Goal: Information Seeking & Learning: Learn about a topic

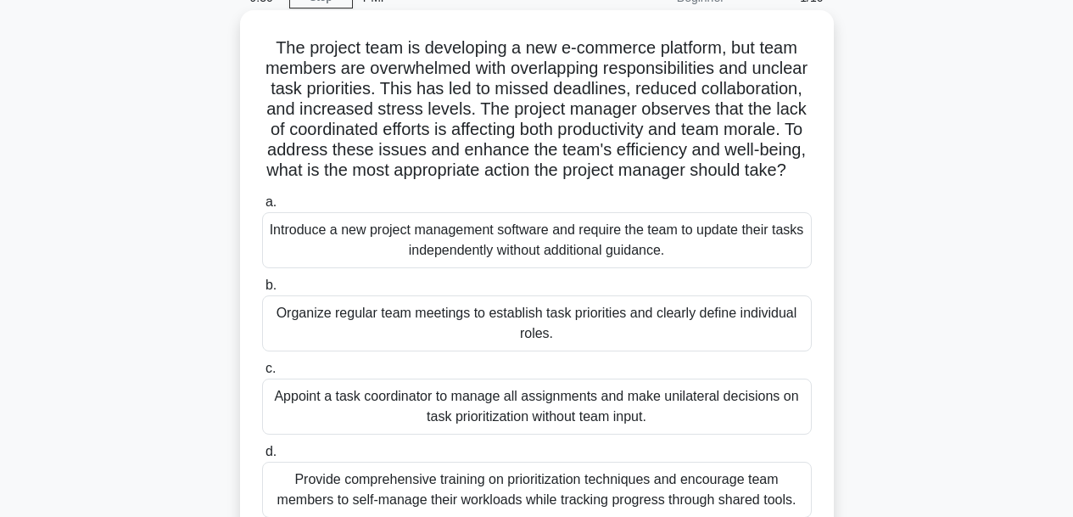
scroll to position [170, 0]
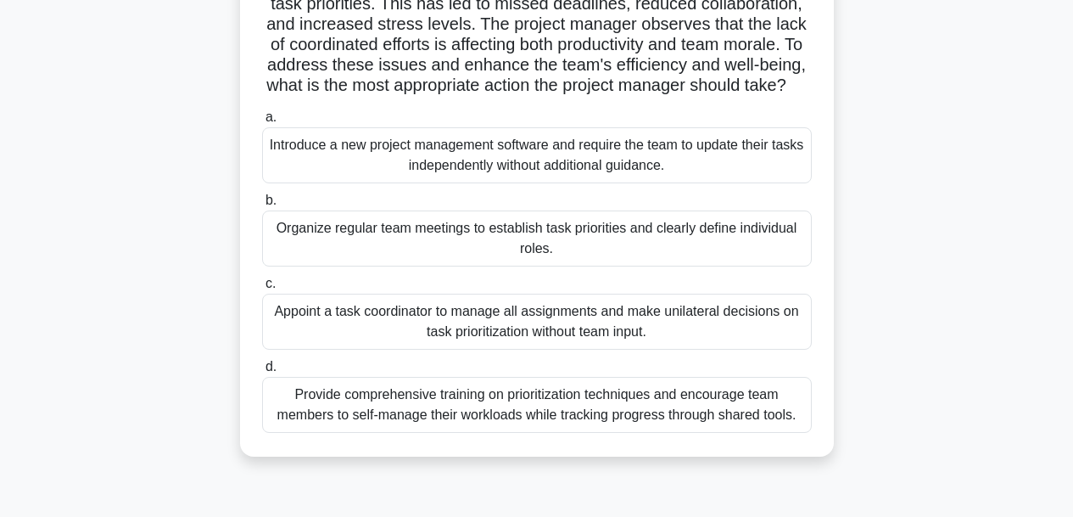
click at [463, 427] on div "Provide comprehensive training on prioritization techniques and encourage team …" at bounding box center [537, 405] width 550 height 56
click at [262, 372] on input "d. Provide comprehensive training on prioritization techniques and encourage te…" at bounding box center [262, 366] width 0 height 11
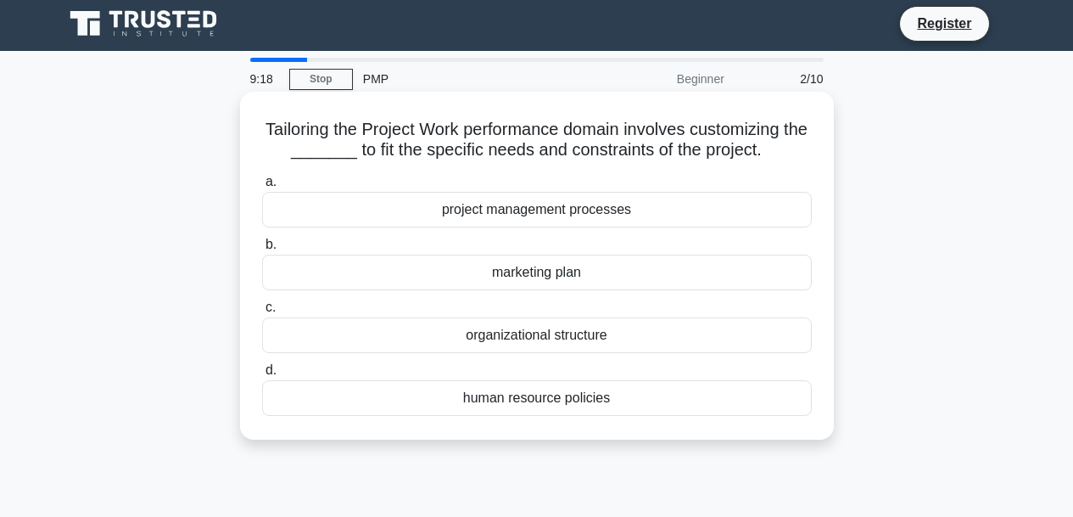
scroll to position [0, 0]
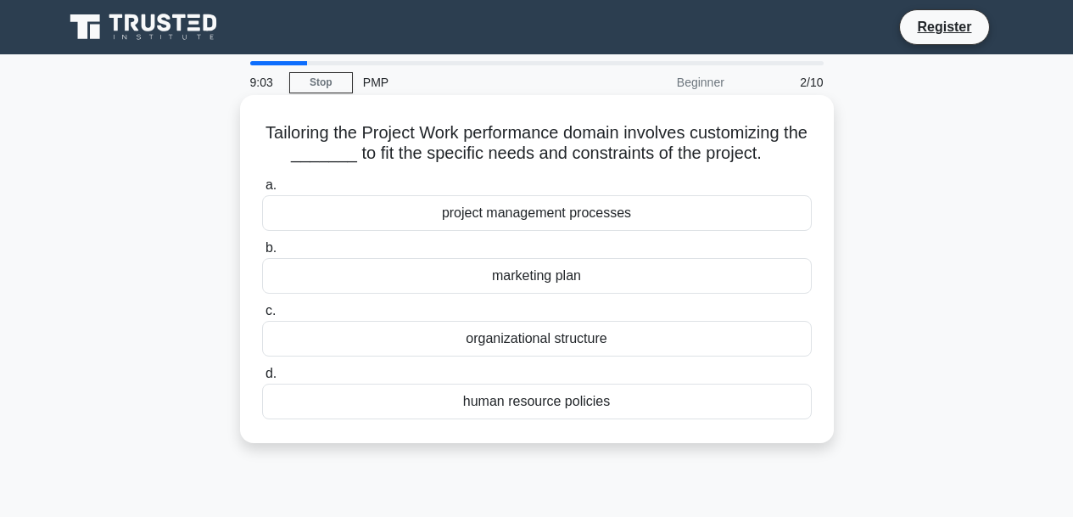
click at [528, 218] on div "project management processes" at bounding box center [537, 213] width 550 height 36
click at [262, 191] on input "a. project management processes" at bounding box center [262, 185] width 0 height 11
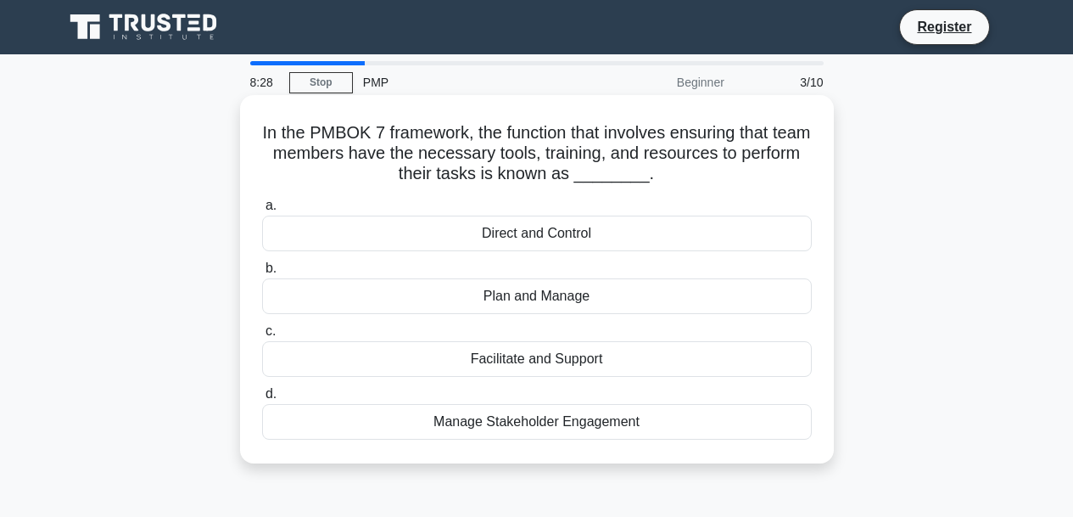
click at [523, 362] on div "Facilitate and Support" at bounding box center [537, 359] width 550 height 36
click at [262, 337] on input "c. Facilitate and Support" at bounding box center [262, 331] width 0 height 11
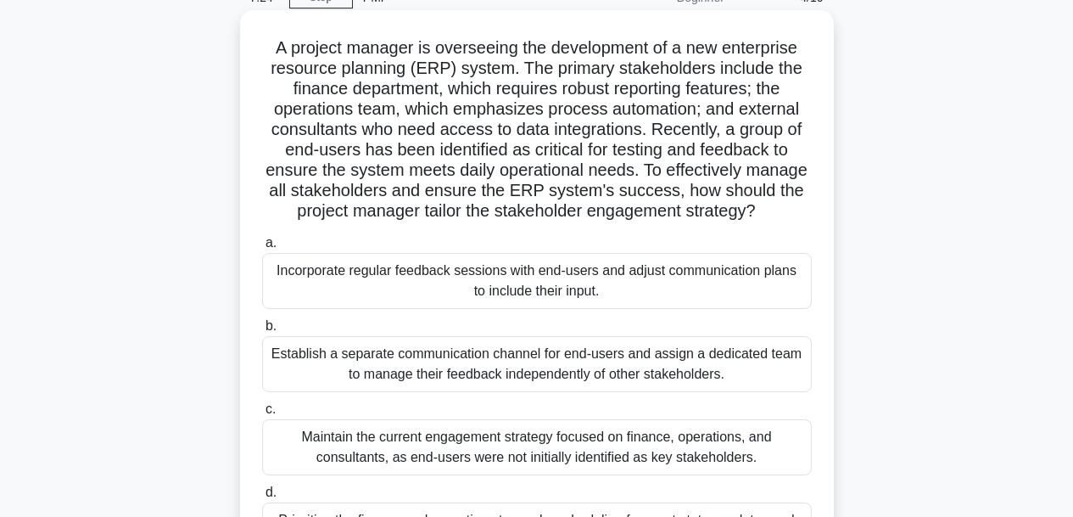
scroll to position [170, 0]
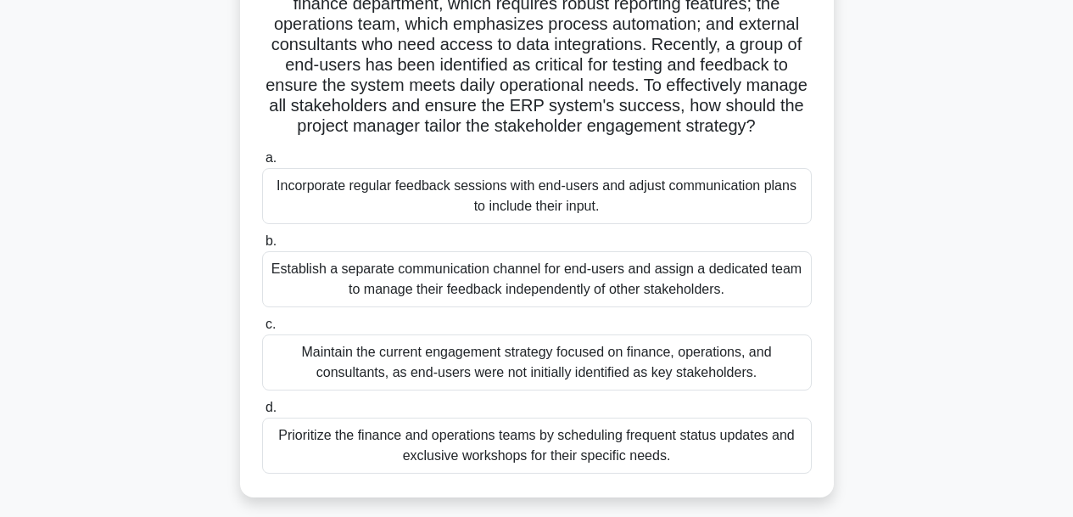
click at [504, 194] on div "Incorporate regular feedback sessions with end-users and adjust communication p…" at bounding box center [537, 196] width 550 height 56
click at [262, 164] on input "a. Incorporate regular feedback sessions with end-users and adjust communicatio…" at bounding box center [262, 158] width 0 height 11
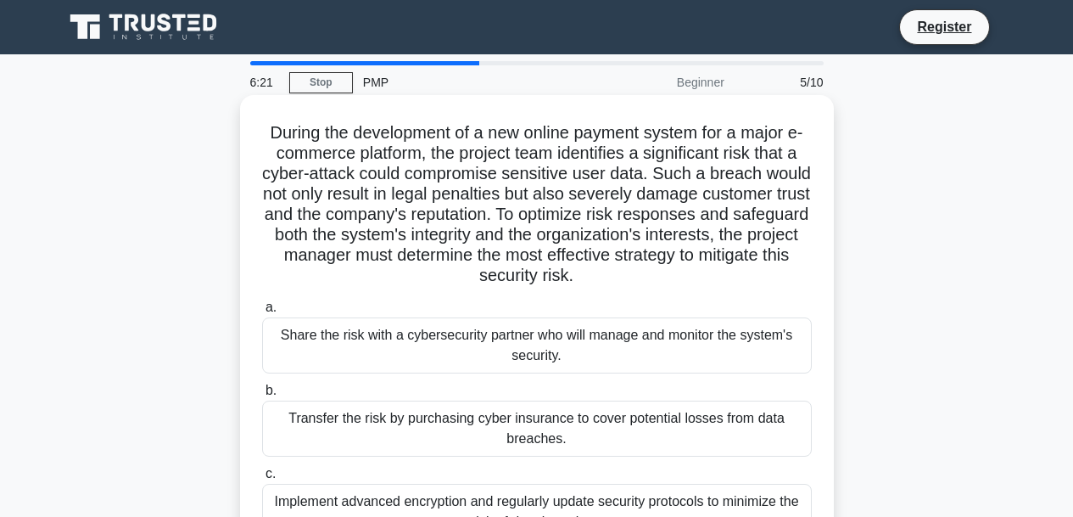
scroll to position [85, 0]
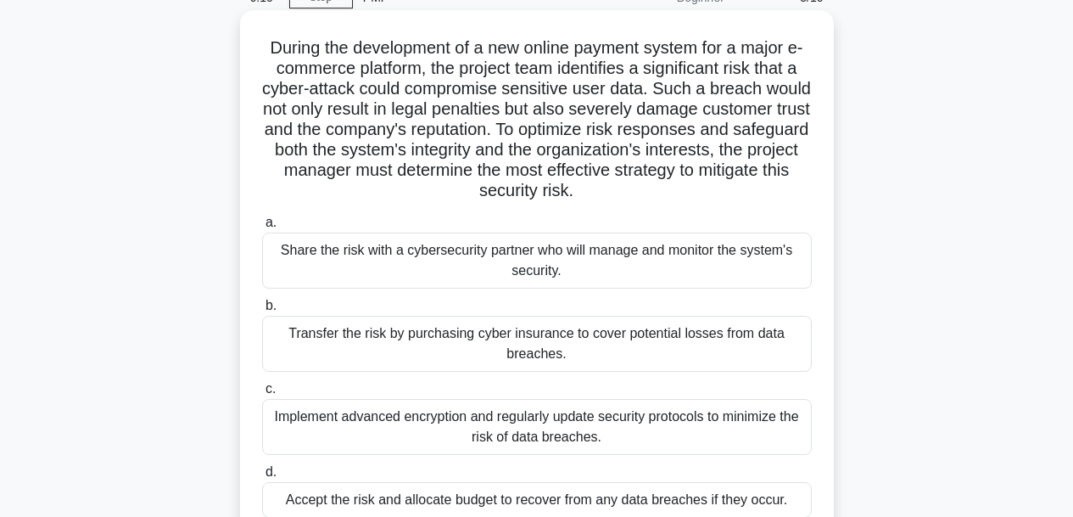
click at [663, 410] on div "Implement advanced encryption and regularly update security protocols to minimi…" at bounding box center [537, 427] width 550 height 56
click at [262, 395] on input "c. Implement advanced encryption and regularly update security protocols to min…" at bounding box center [262, 388] width 0 height 11
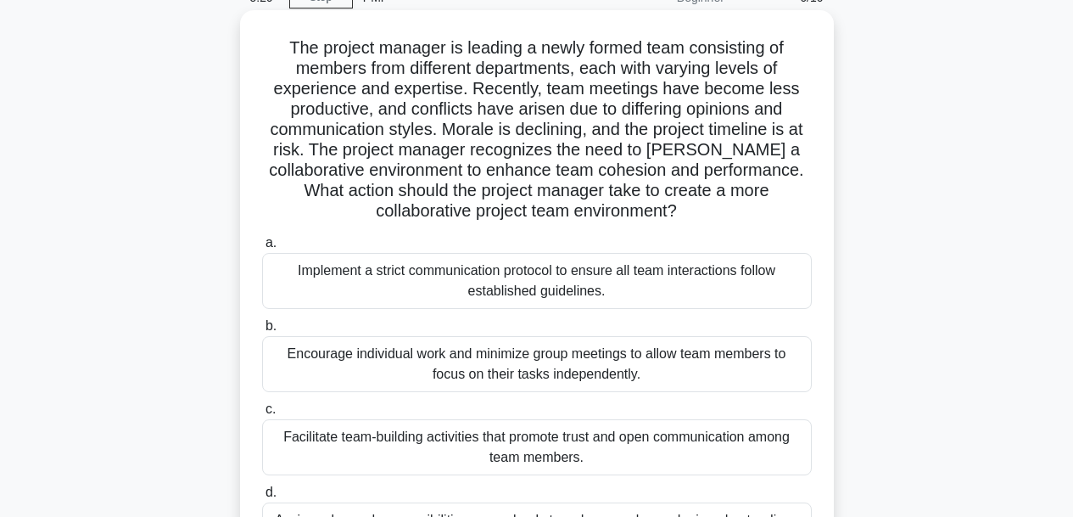
scroll to position [170, 0]
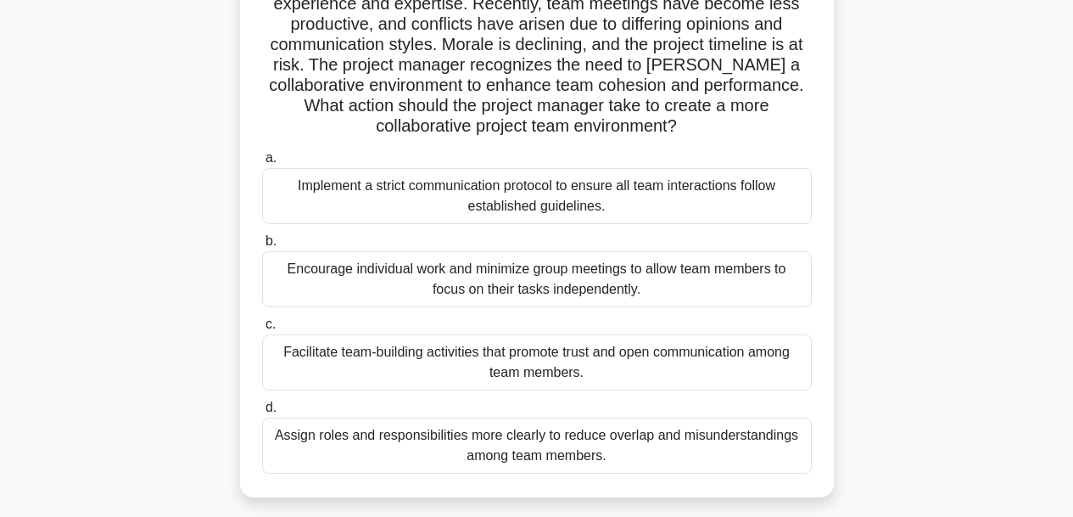
click at [631, 358] on div "Facilitate team-building activities that promote trust and open communication a…" at bounding box center [537, 362] width 550 height 56
click at [262, 330] on input "c. Facilitate team-building activities that promote trust and open communicatio…" at bounding box center [262, 324] width 0 height 11
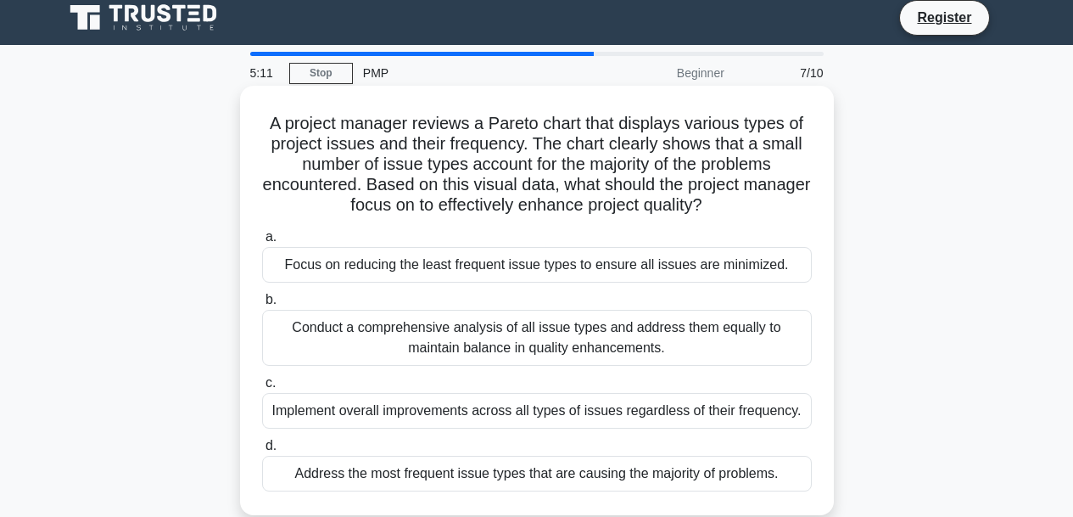
scroll to position [0, 0]
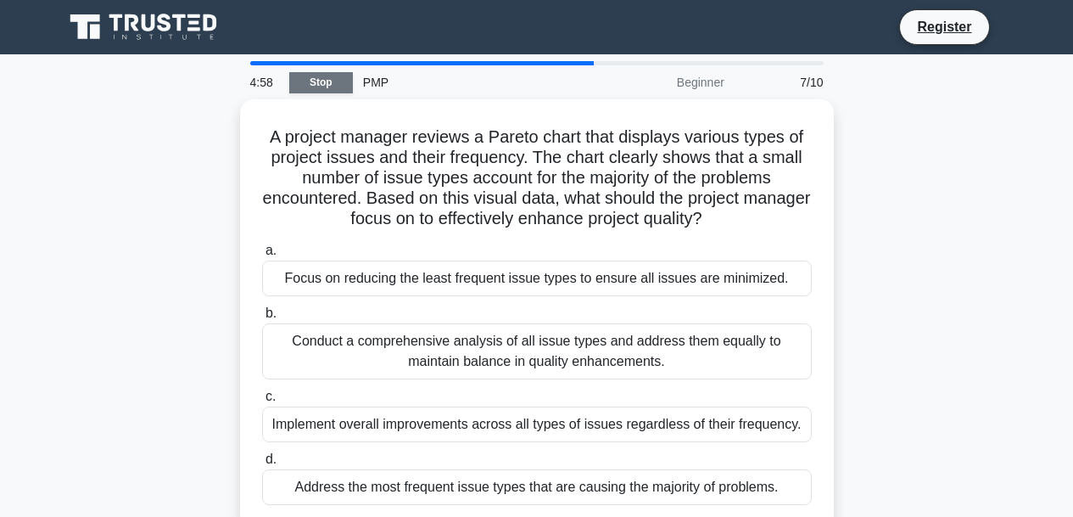
click at [336, 81] on link "Stop" at bounding box center [321, 82] width 64 height 21
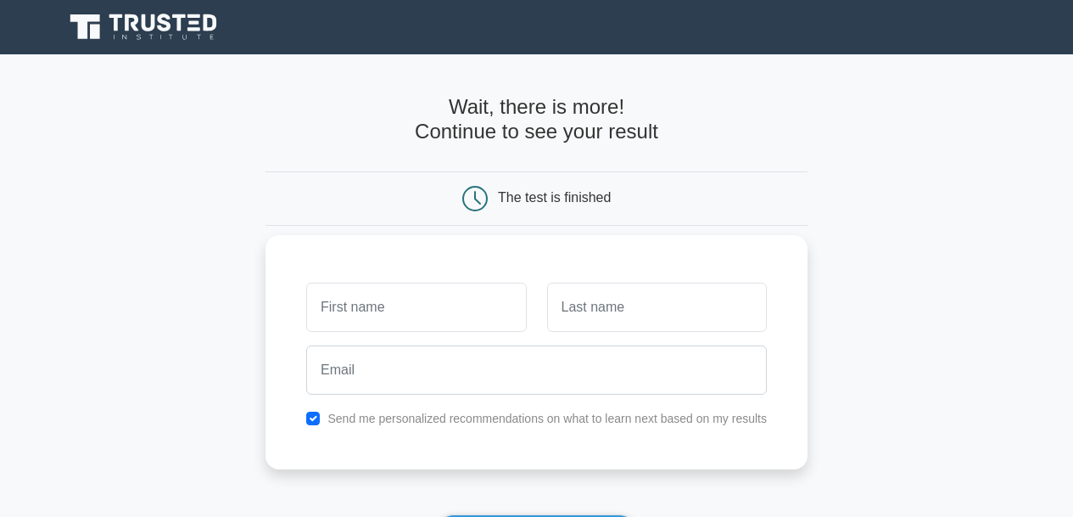
click at [460, 320] on input "text" at bounding box center [416, 307] width 220 height 49
type input "garizaldy"
type input "epistola"
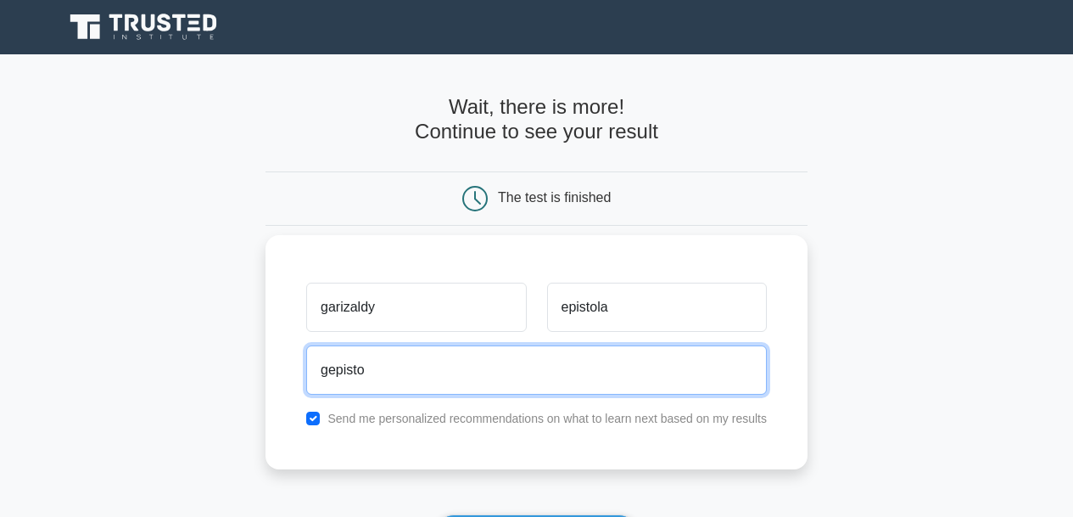
type input "gepistola2023@gmail.com"
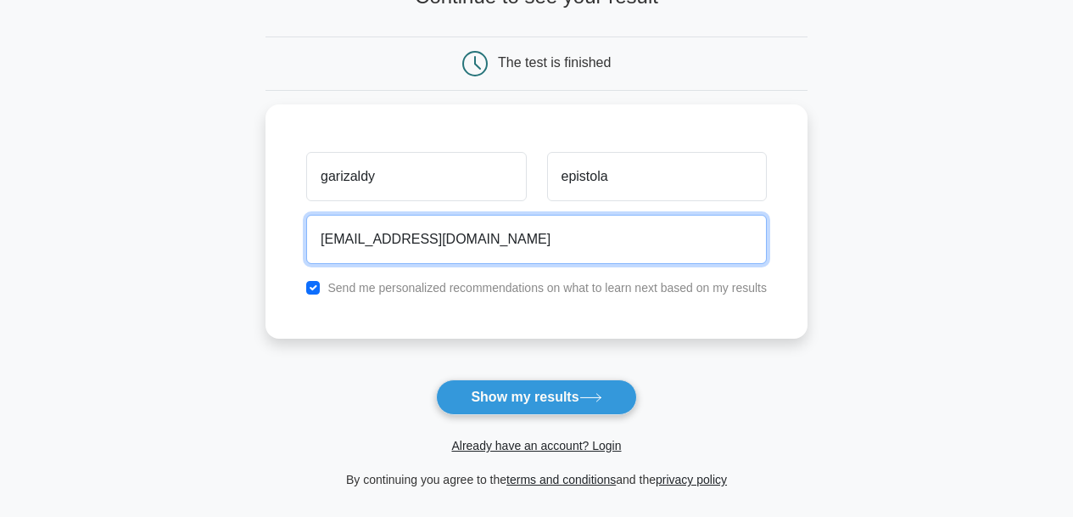
scroll to position [170, 0]
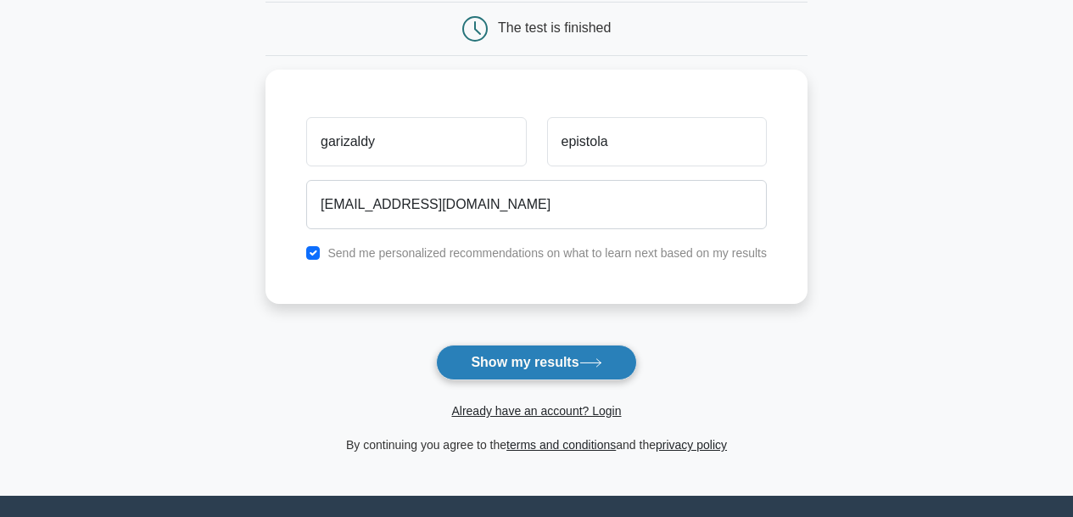
click at [562, 363] on button "Show my results" at bounding box center [536, 362] width 200 height 36
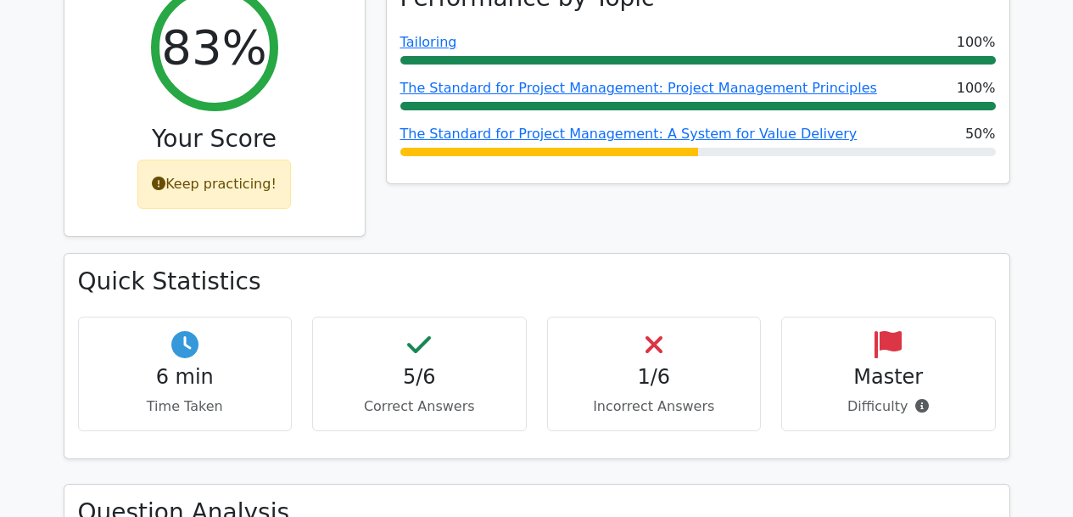
scroll to position [679, 0]
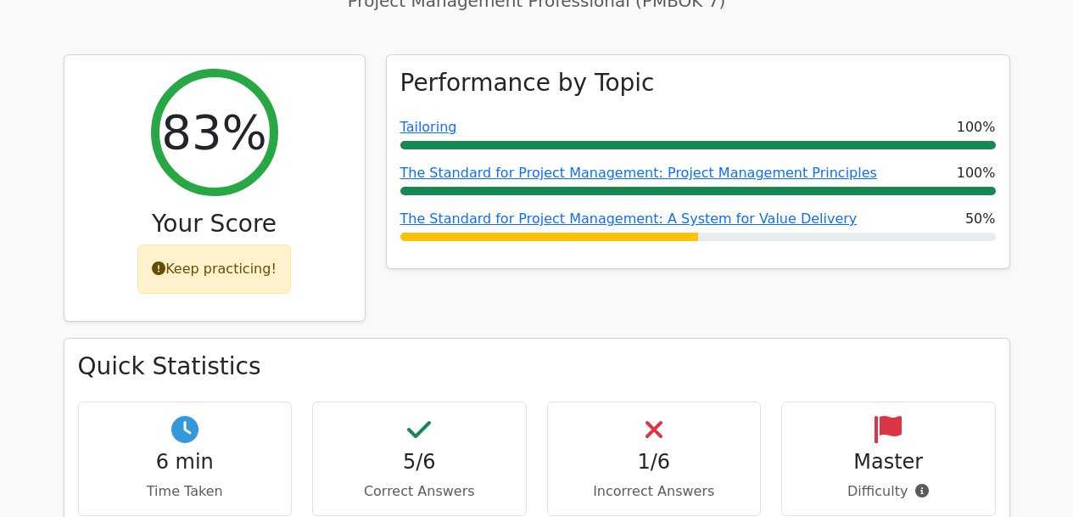
click at [648, 401] on div "1/6 Incorrect Answers" at bounding box center [654, 458] width 215 height 115
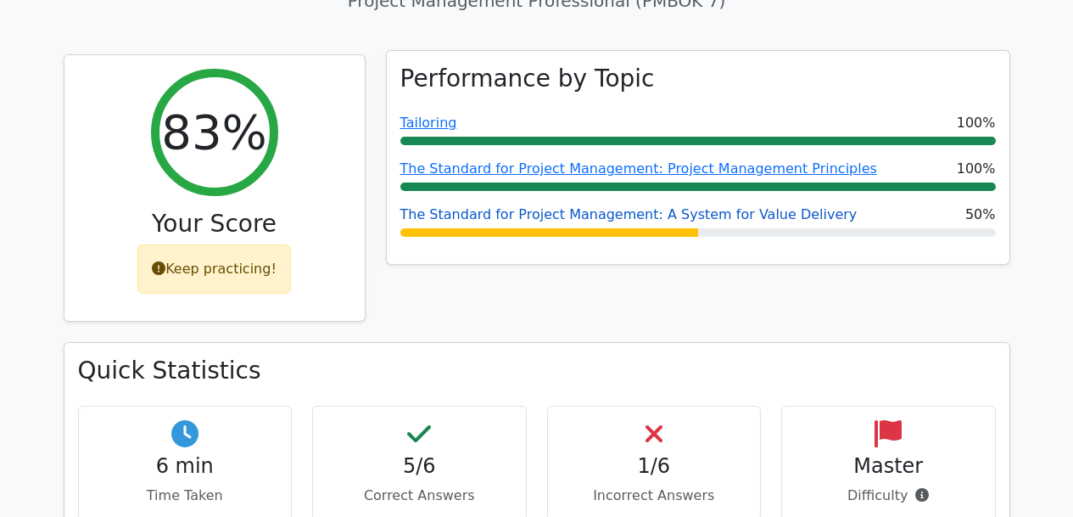
click at [666, 206] on link "The Standard for Project Management: A System for Value Delivery" at bounding box center [628, 214] width 457 height 16
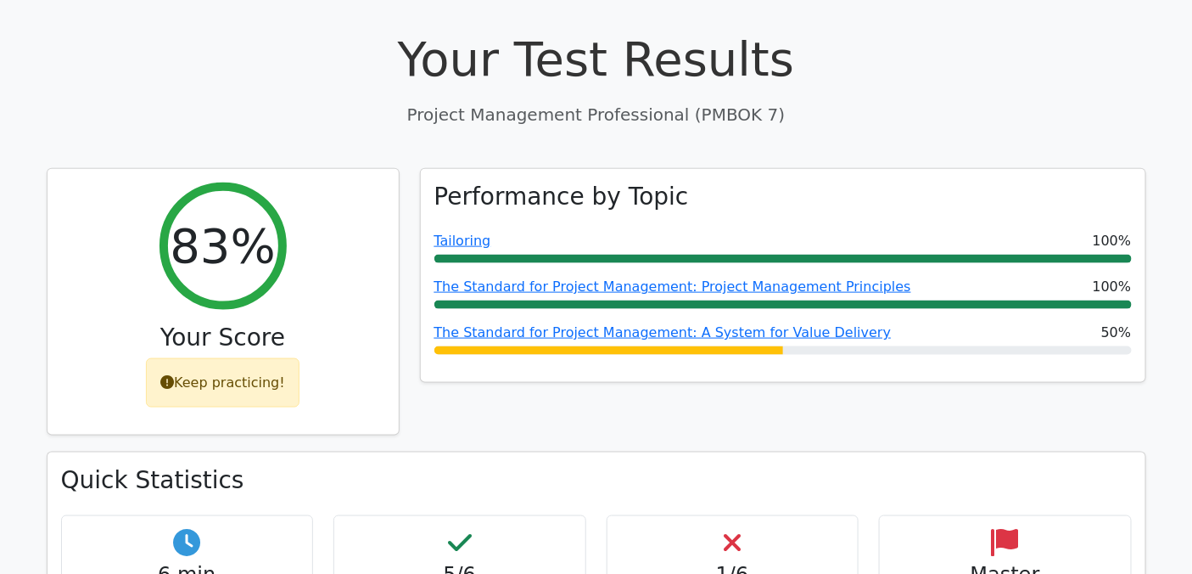
scroll to position [659, 0]
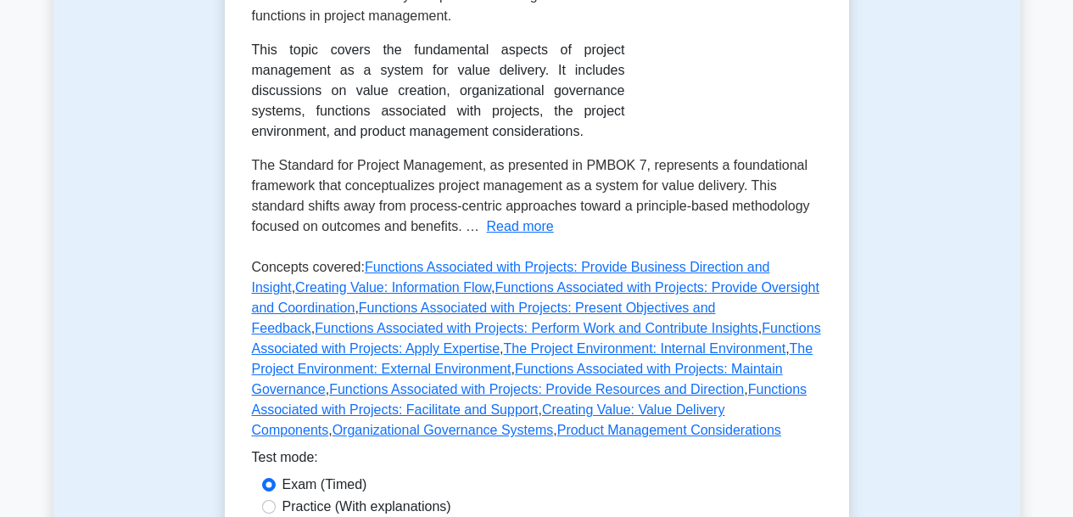
scroll to position [255, 0]
